Goal: Transaction & Acquisition: Purchase product/service

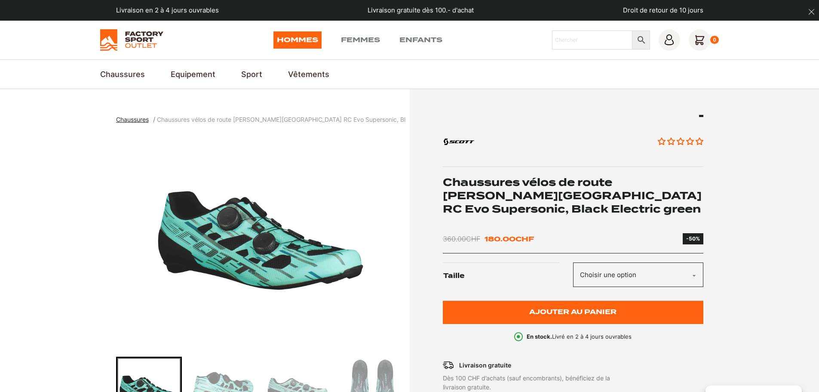
click at [145, 42] on img at bounding box center [131, 40] width 63 height 22
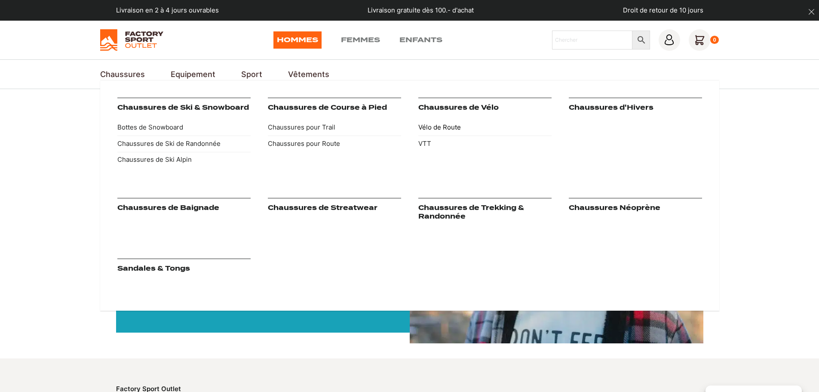
click at [448, 127] on link "Vélo de Route" at bounding box center [484, 128] width 133 height 16
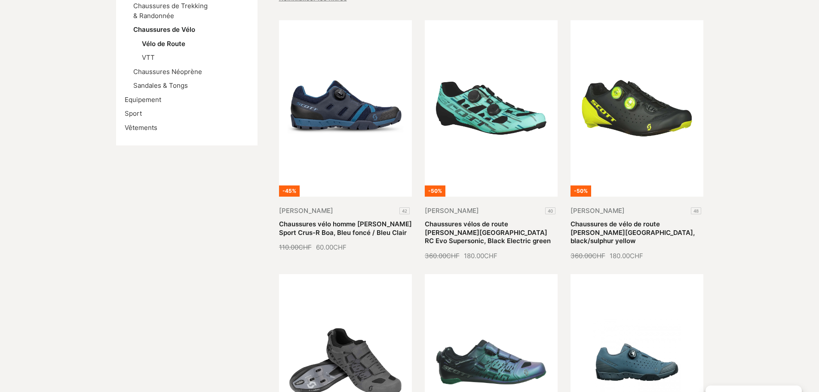
scroll to position [258, 0]
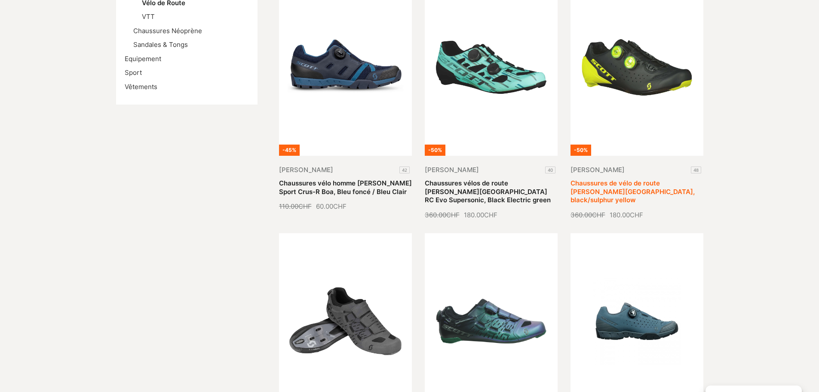
click at [630, 179] on link "Chaussures de vélo de route Scott Road Rc, black/sulphur yellow" at bounding box center [633, 191] width 124 height 25
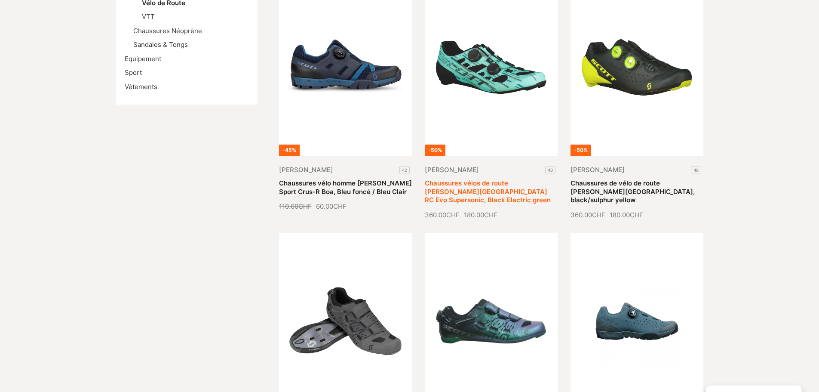
click at [473, 179] on link "Chaussures vélos de route Scott Road RC Evo Supersonic, Black Electric green" at bounding box center [488, 191] width 126 height 25
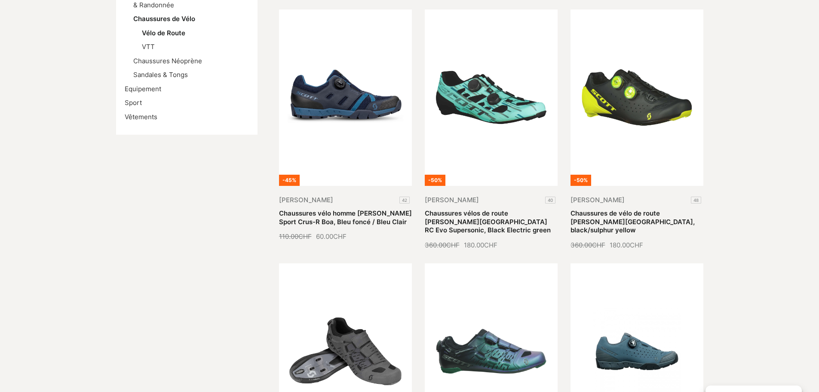
scroll to position [86, 0]
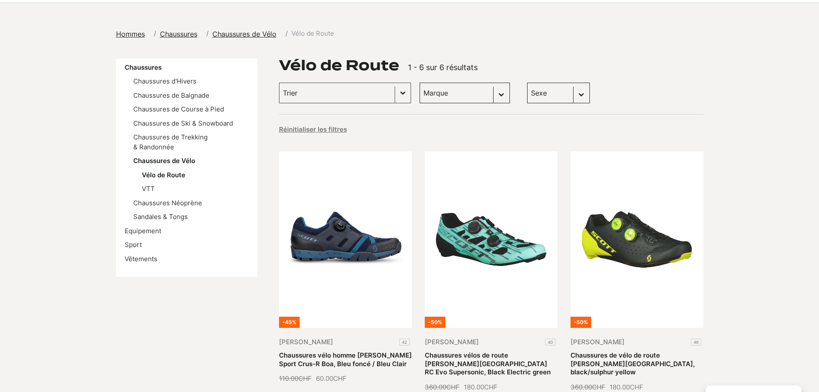
click at [453, 94] on select "Marque Scott (6)" at bounding box center [465, 93] width 90 height 21
click at [529, 92] on select "Sexe Hommes (6) Femmes (1)" at bounding box center [558, 93] width 63 height 21
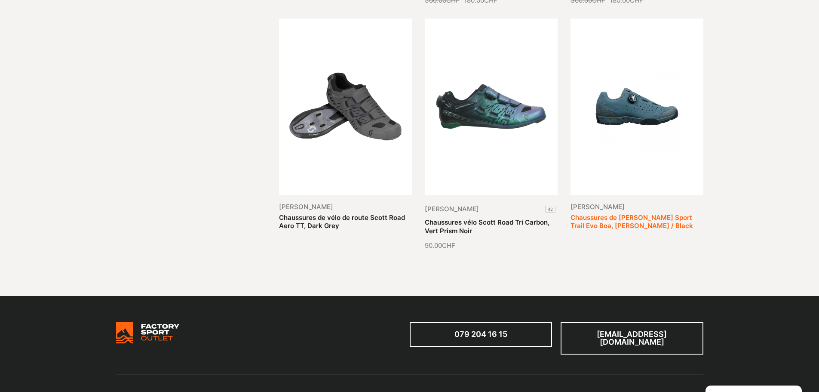
scroll to position [473, 0]
click at [363, 213] on link "Chaussures de vélo de route Scott Road Aero TT, Dark Grey" at bounding box center [342, 221] width 126 height 17
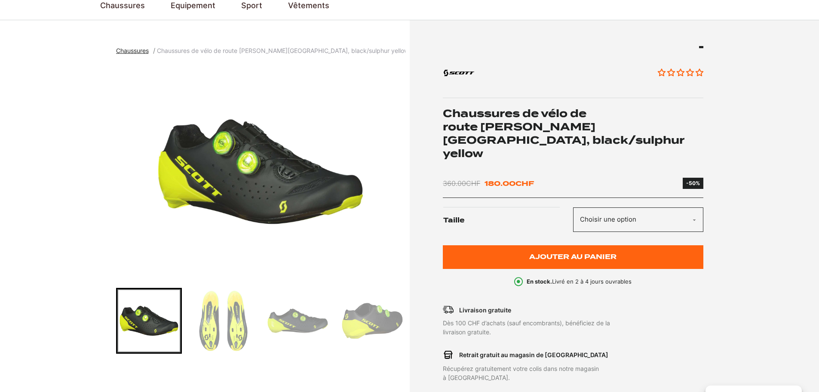
scroll to position [129, 0]
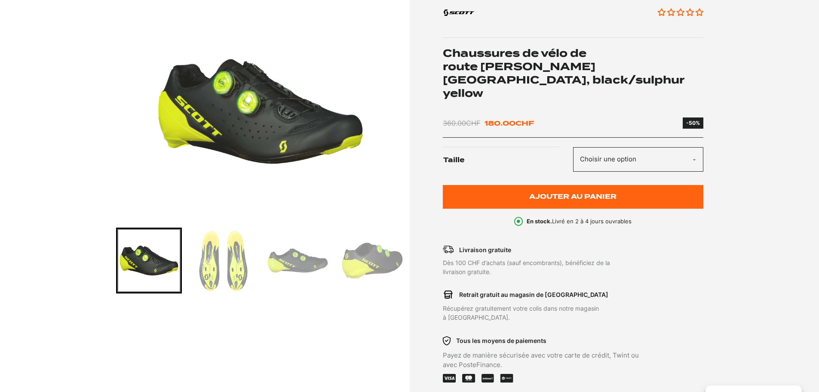
click at [244, 268] on img "Go to slide 2" at bounding box center [223, 260] width 63 height 63
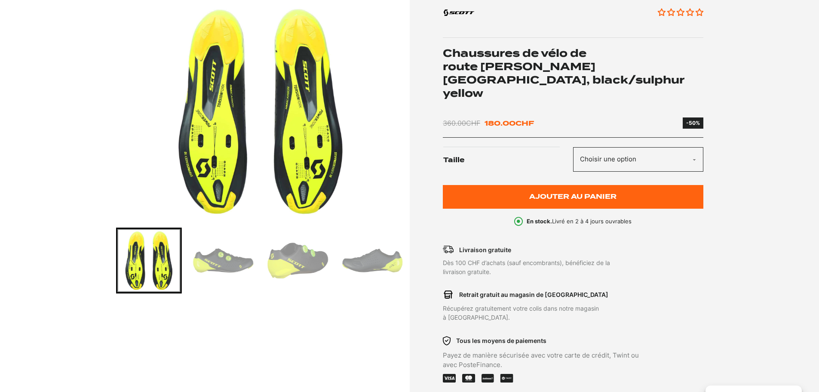
click at [228, 263] on img "Go to slide 3" at bounding box center [223, 260] width 63 height 63
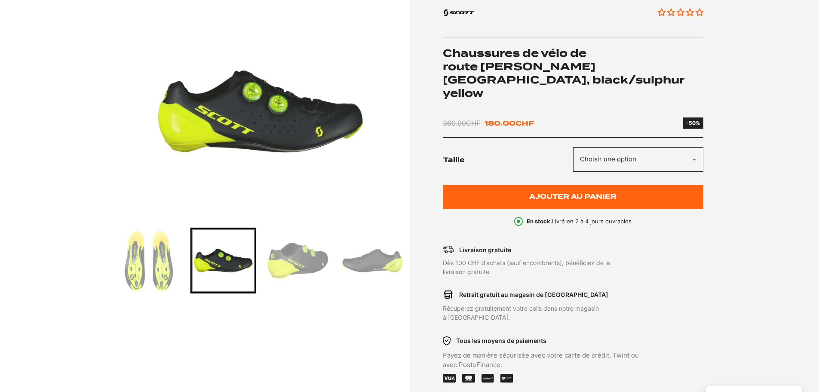
click at [287, 256] on img "Go to slide 4" at bounding box center [297, 260] width 63 height 63
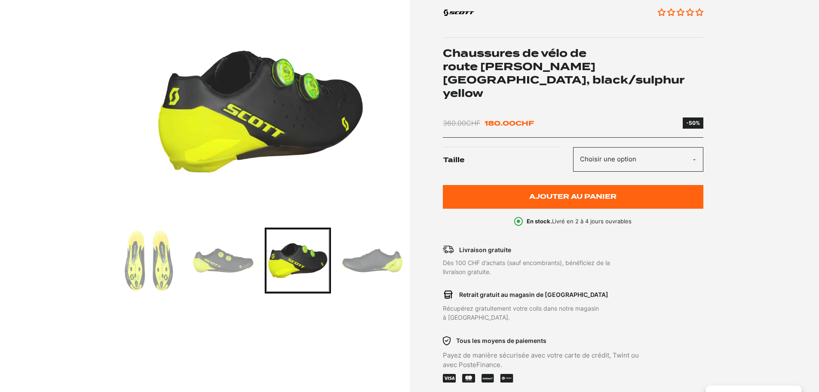
click at [370, 257] on img "Go to slide 5" at bounding box center [372, 260] width 63 height 63
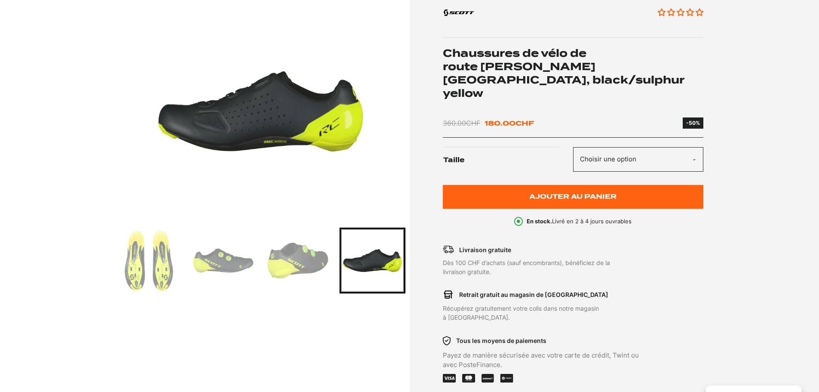
click at [693, 147] on select "Choisir une option 48" at bounding box center [638, 159] width 130 height 25
click at [694, 147] on select "Choisir une option 48" at bounding box center [638, 159] width 130 height 25
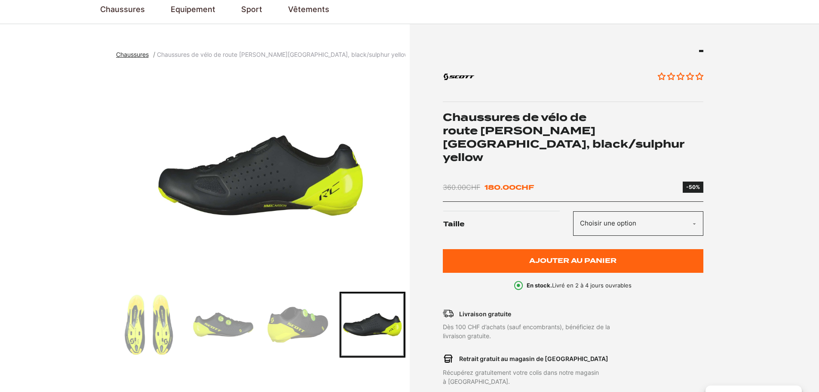
scroll to position [0, 0]
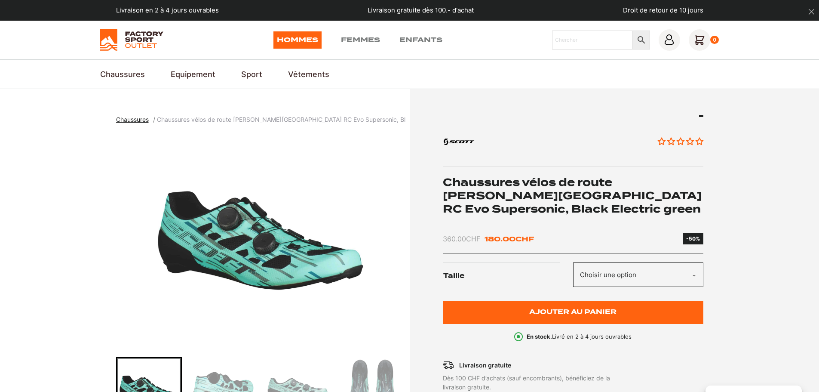
click at [701, 262] on select "Choisir une option 40" at bounding box center [638, 274] width 130 height 25
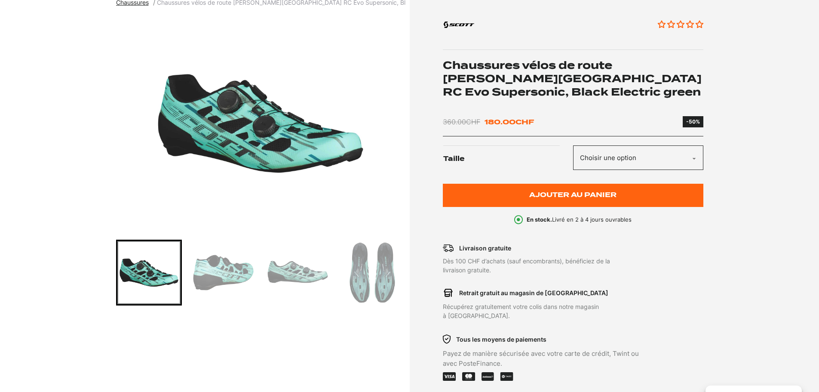
scroll to position [129, 0]
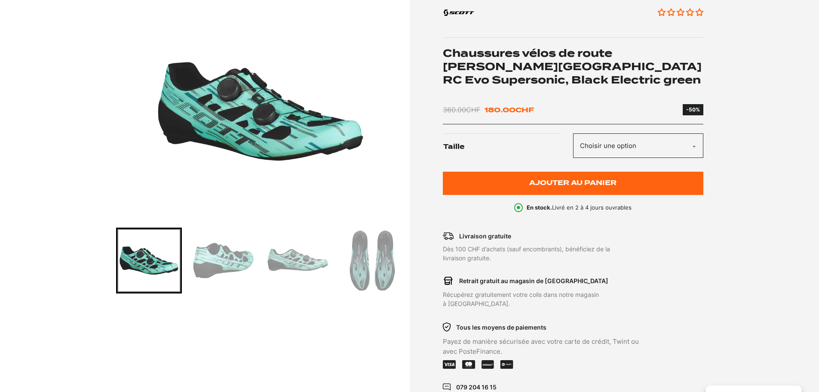
click at [647, 133] on select "Choisir une option 40" at bounding box center [638, 145] width 130 height 25
click at [342, 177] on img "1 of 5" at bounding box center [260, 111] width 289 height 215
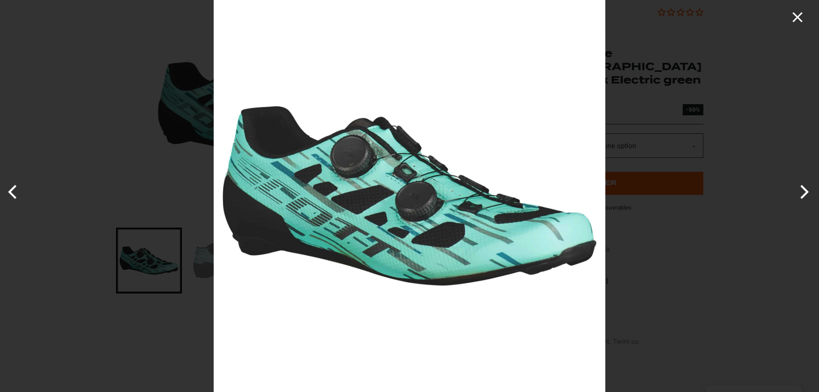
click at [800, 17] on icon "Close" at bounding box center [797, 17] width 17 height 17
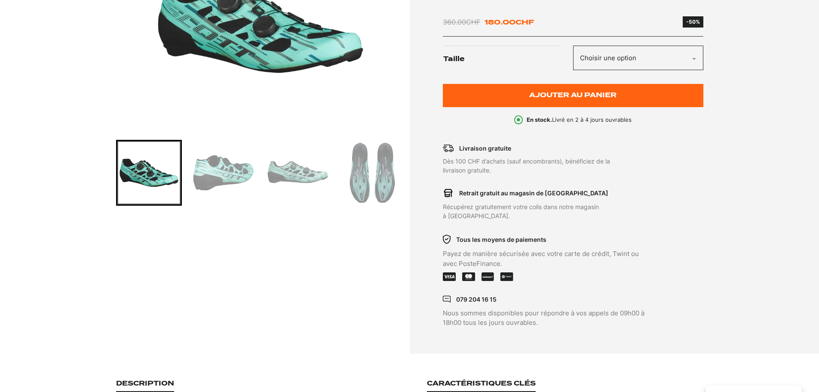
scroll to position [43, 0]
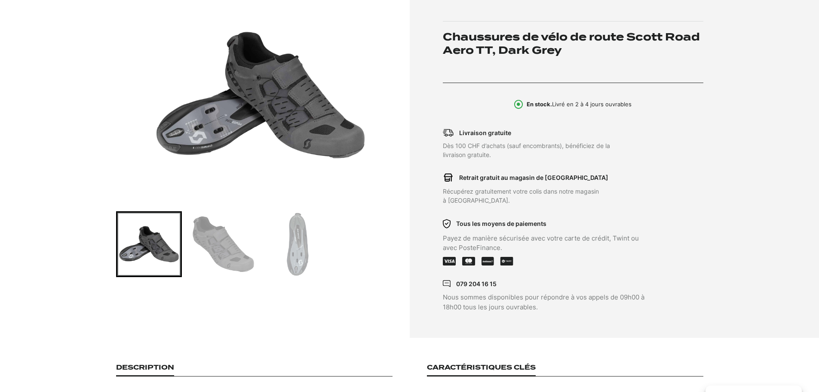
scroll to position [172, 0]
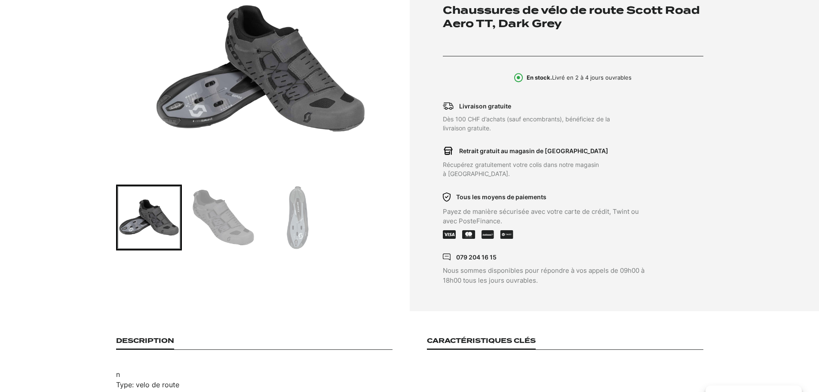
click at [215, 210] on img "Go to slide 2" at bounding box center [223, 217] width 63 height 63
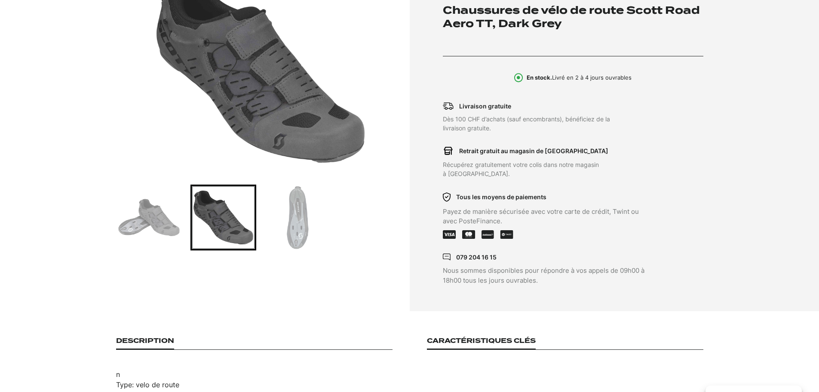
click at [301, 229] on img "Go to slide 3" at bounding box center [297, 217] width 63 height 63
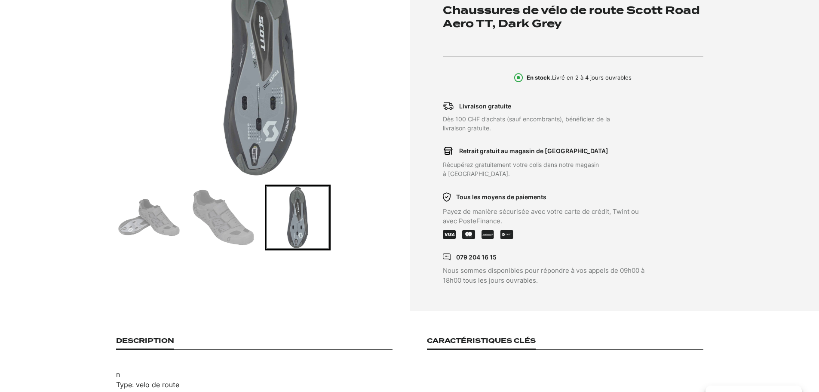
click at [141, 226] on img "Go to slide 1" at bounding box center [148, 217] width 63 height 63
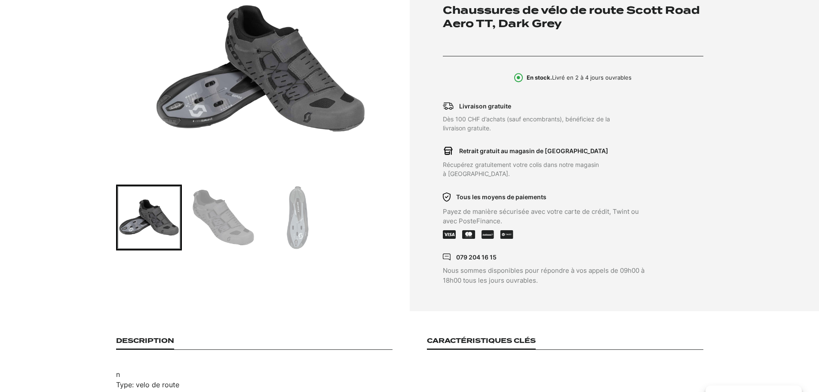
scroll to position [0, 0]
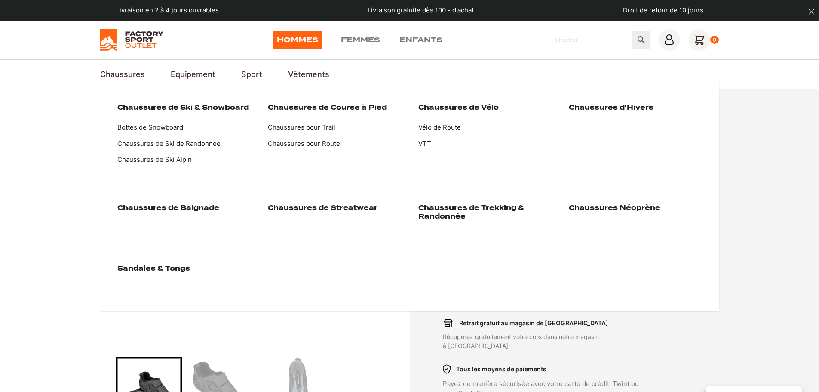
click at [115, 74] on link "Chaussures" at bounding box center [122, 74] width 45 height 12
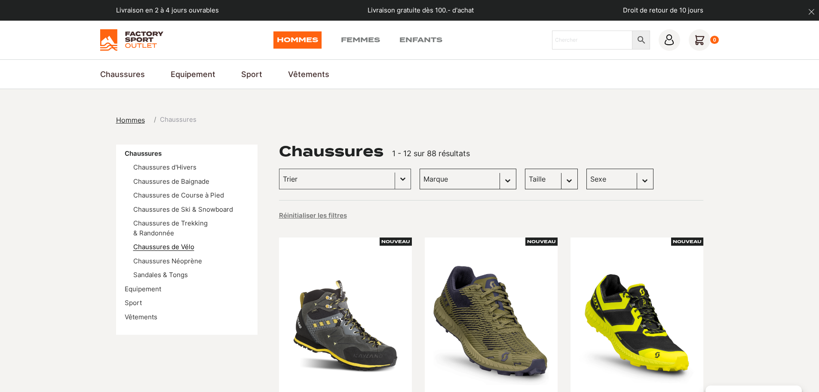
click at [178, 243] on link "Chaussures de Vélo" at bounding box center [163, 247] width 61 height 8
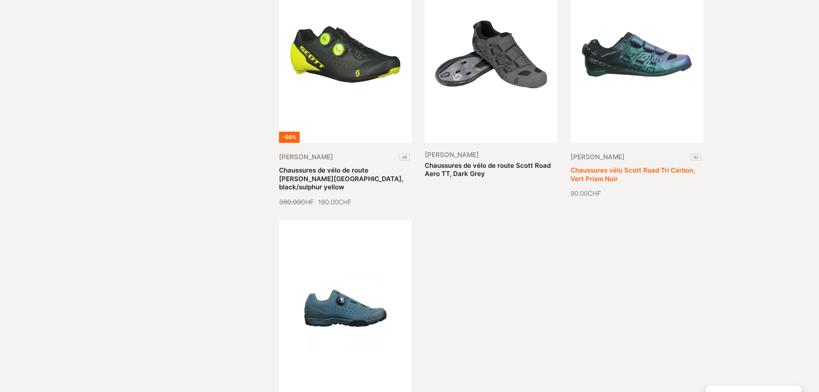
scroll to position [645, 0]
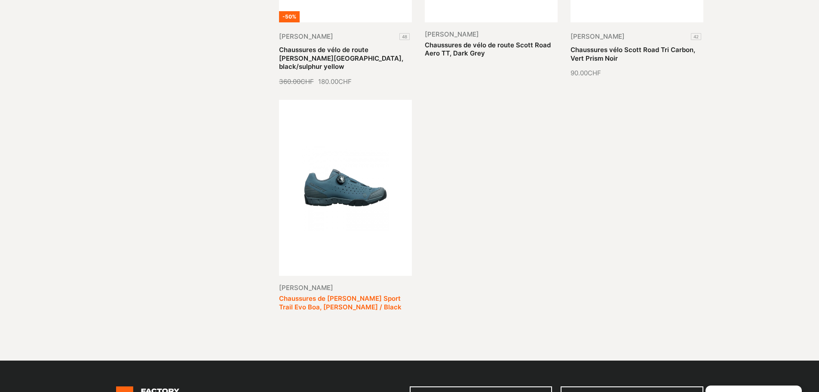
click at [345, 294] on link "Chaussures de [PERSON_NAME] Sport Trail Evo Boa, [PERSON_NAME] / Black" at bounding box center [340, 302] width 123 height 17
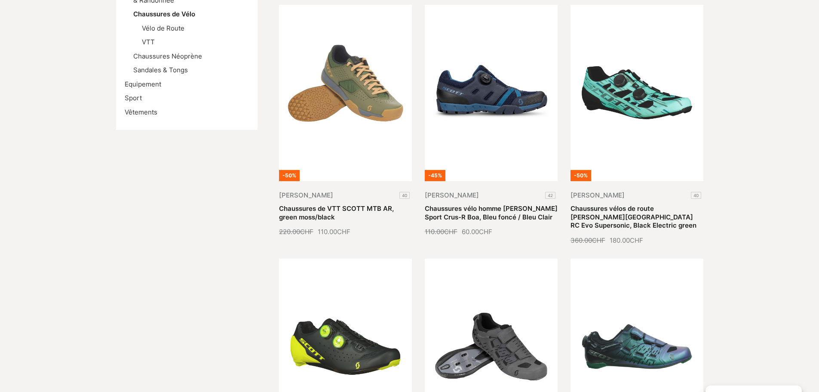
scroll to position [129, 0]
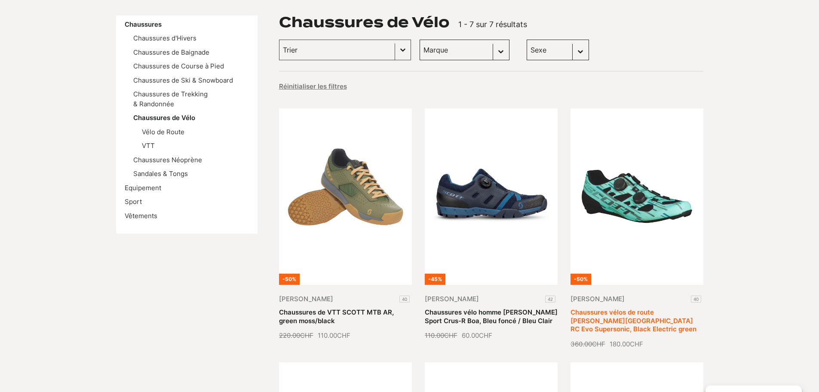
click at [647, 308] on link "Chaussures vélos de route [PERSON_NAME][GEOGRAPHIC_DATA] RC Evo Supersonic, Bla…" at bounding box center [634, 320] width 126 height 25
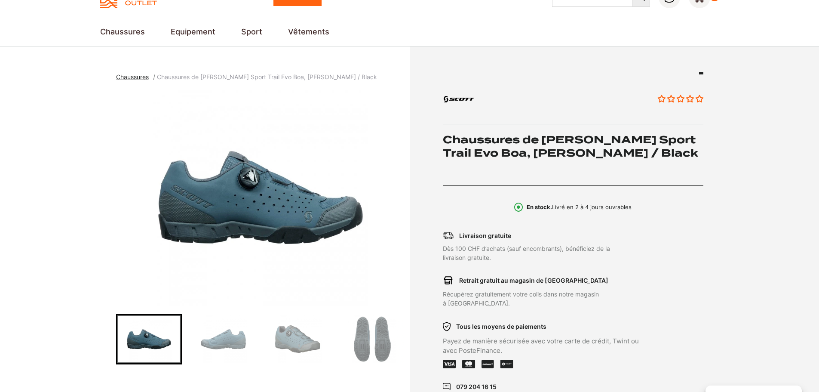
scroll to position [172, 0]
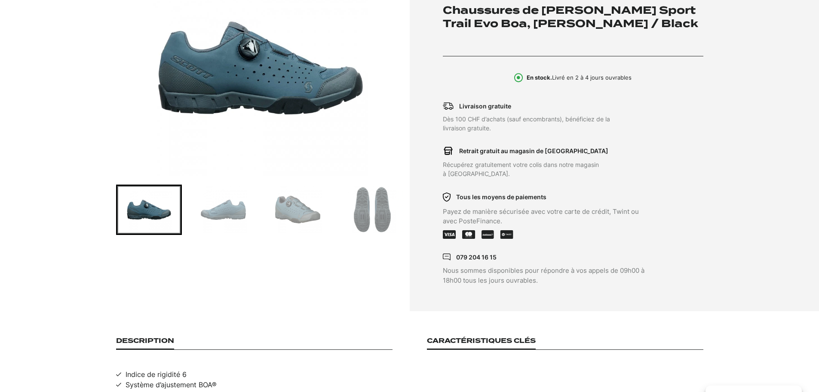
click at [383, 200] on img "Go to slide 4" at bounding box center [372, 209] width 63 height 47
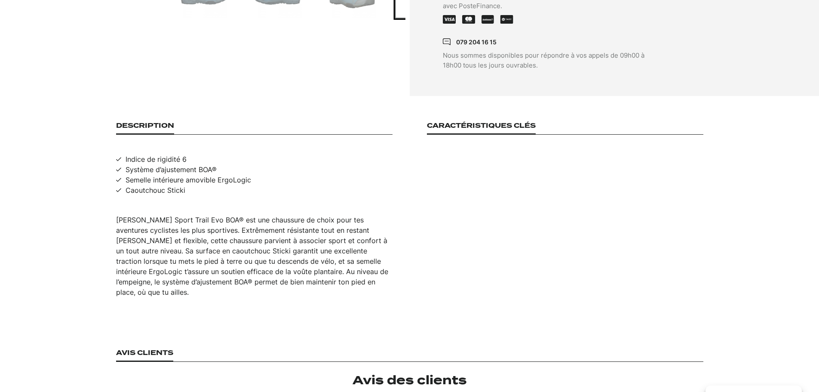
scroll to position [129, 0]
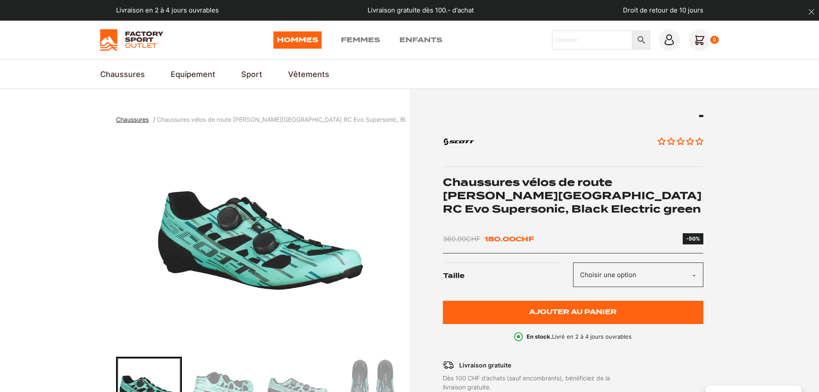
click at [694, 263] on select "Choisir une option 40" at bounding box center [638, 274] width 130 height 25
click at [573, 262] on select "Choisir une option 40" at bounding box center [638, 274] width 130 height 25
